Goal: Find specific fact: Find specific fact

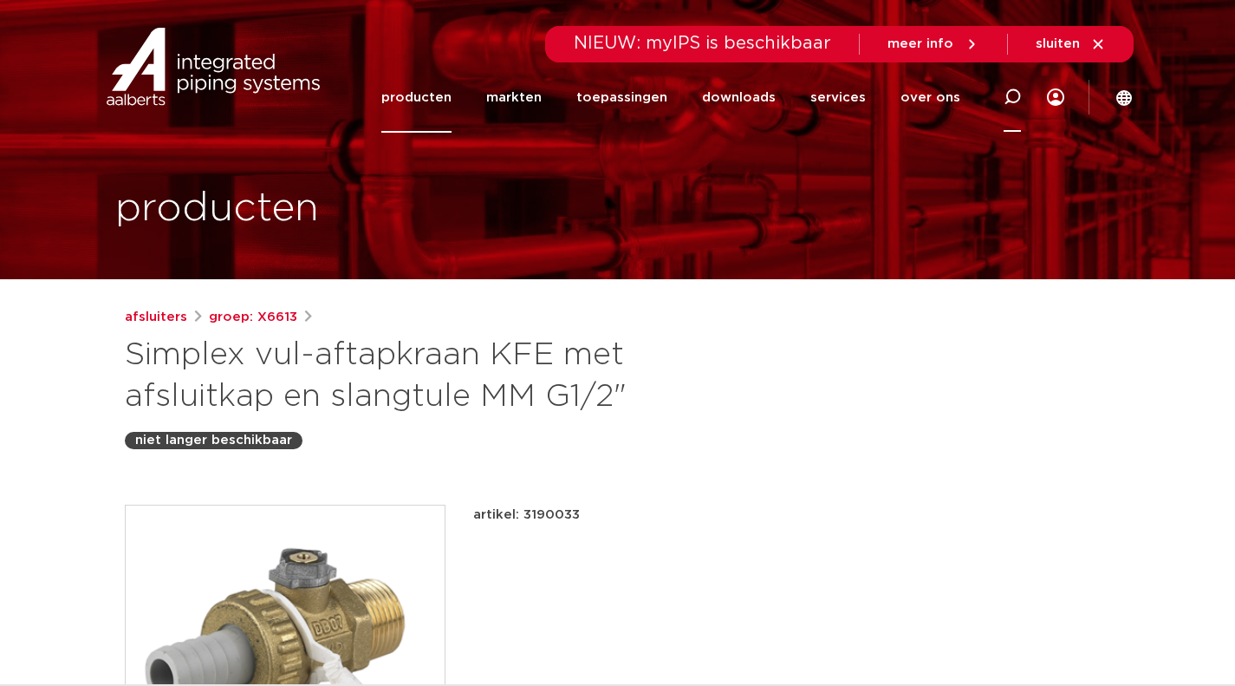
click at [1006, 101] on icon at bounding box center [1012, 97] width 21 height 21
type input "6202011"
click button "Zoeken" at bounding box center [0, 0] width 0 height 0
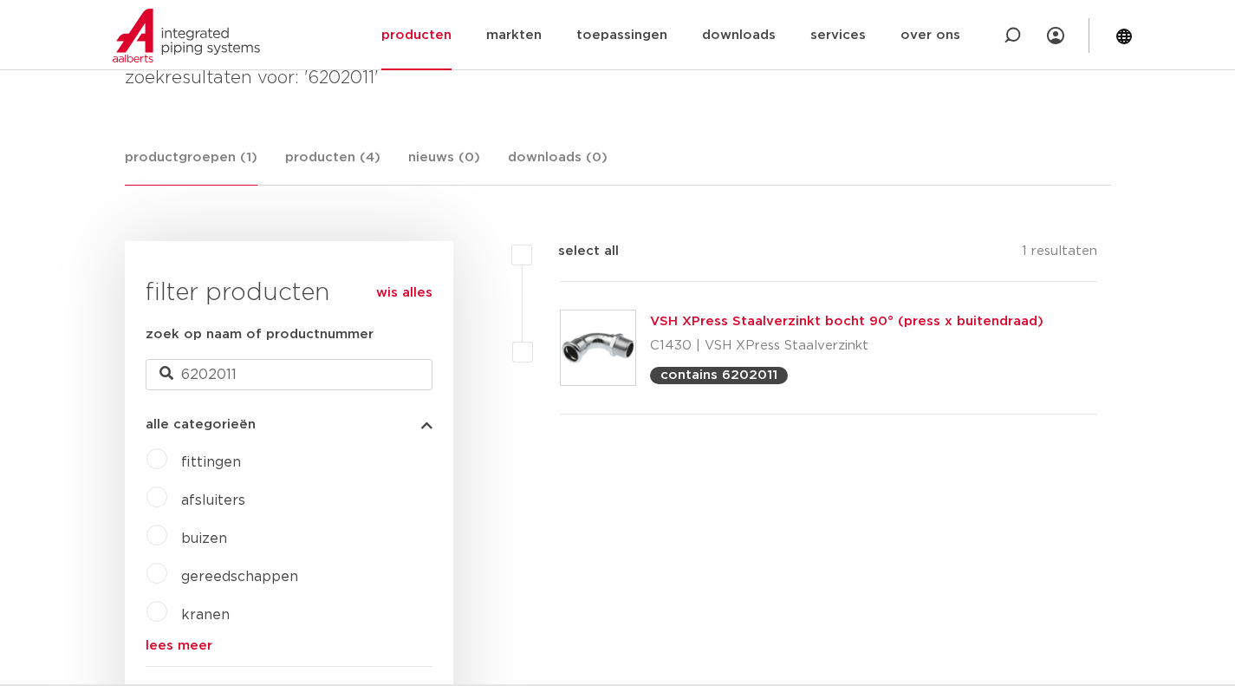
scroll to position [282, 0]
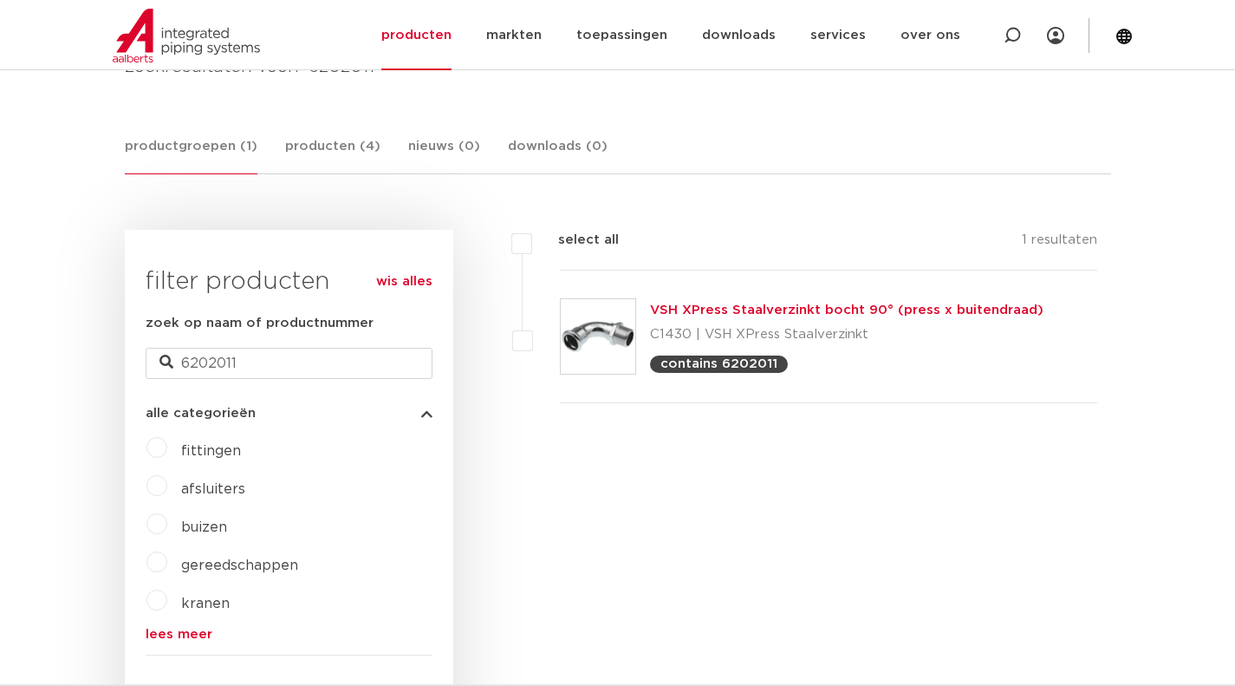
click at [727, 309] on link "VSH XPress Staalverzinkt bocht 90° (press x buitendraad)" at bounding box center [846, 309] width 393 height 13
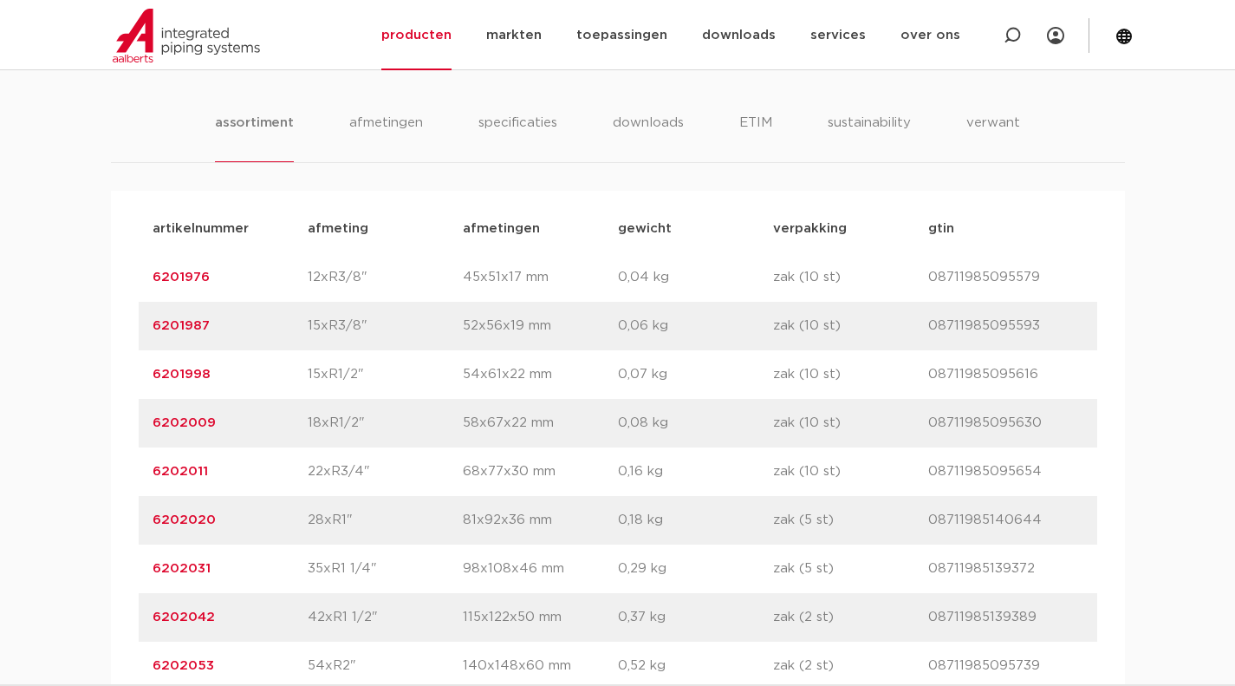
scroll to position [1141, 0]
click at [209, 521] on link "6202020" at bounding box center [184, 516] width 63 height 13
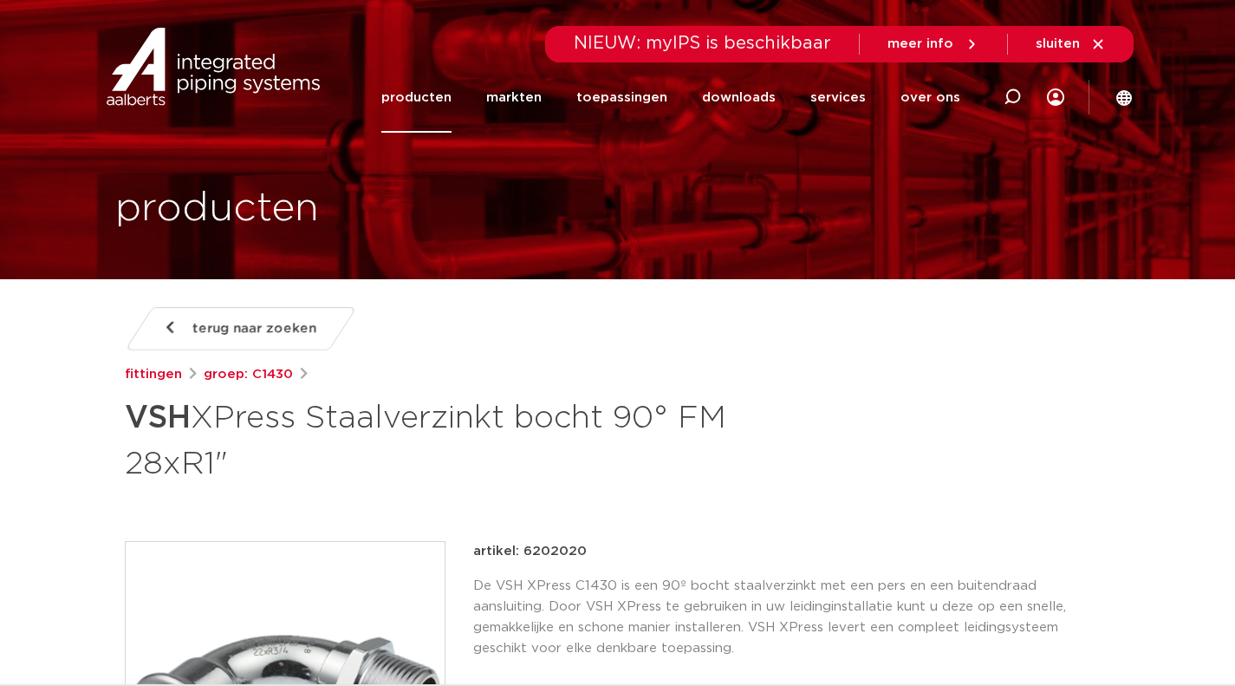
drag, startPoint x: 580, startPoint y: 552, endPoint x: 523, endPoint y: 549, distance: 56.4
click at [523, 549] on p "artikel: 6202020" at bounding box center [530, 551] width 114 height 21
copy p "6202020"
